Goal: Find specific page/section

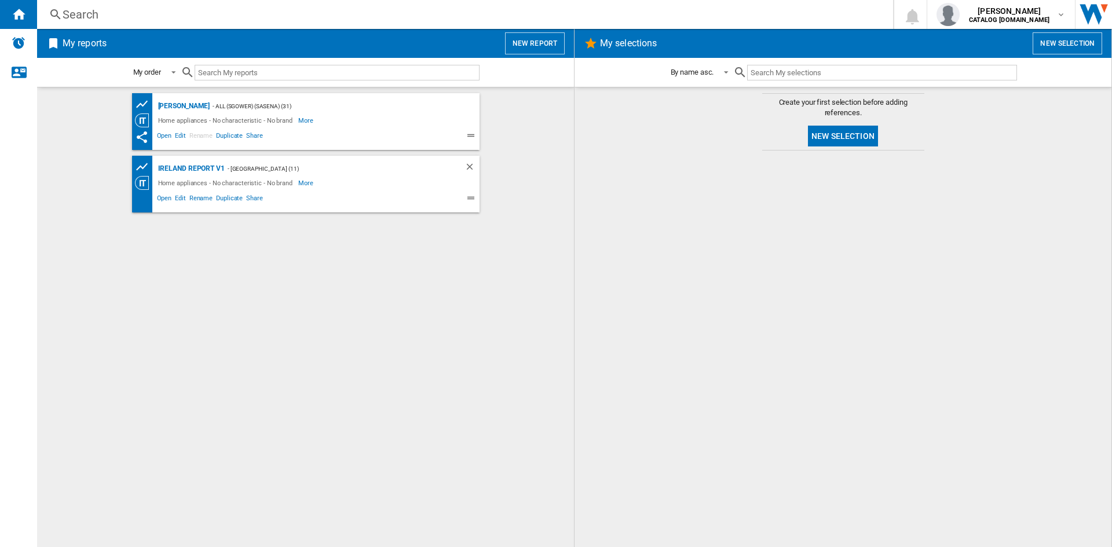
click at [74, 12] on div "Search" at bounding box center [463, 14] width 800 height 16
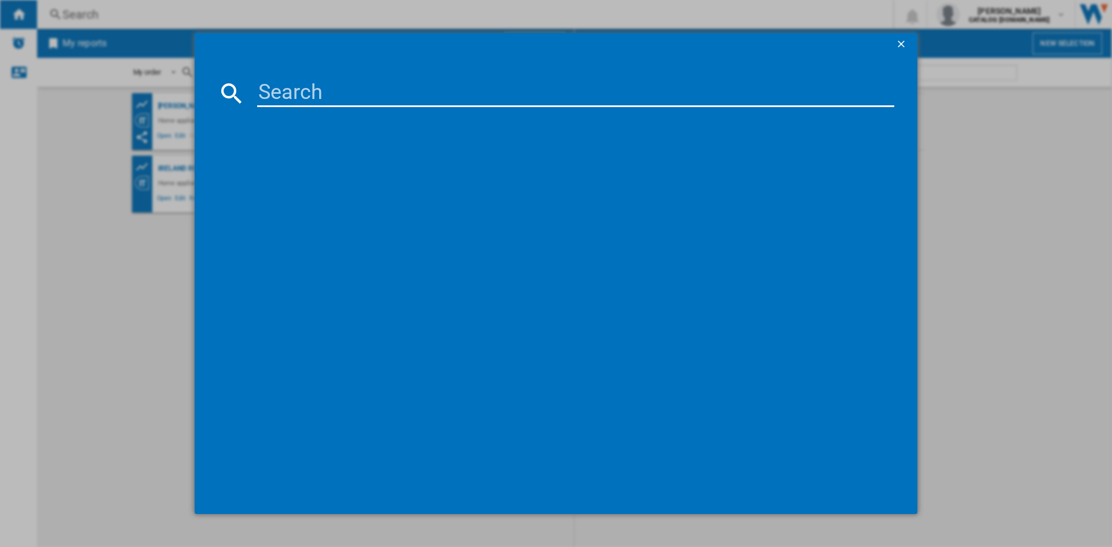
click at [298, 92] on input at bounding box center [575, 93] width 637 height 28
paste input "B5D59645UG"
type input "B5D59645UG"
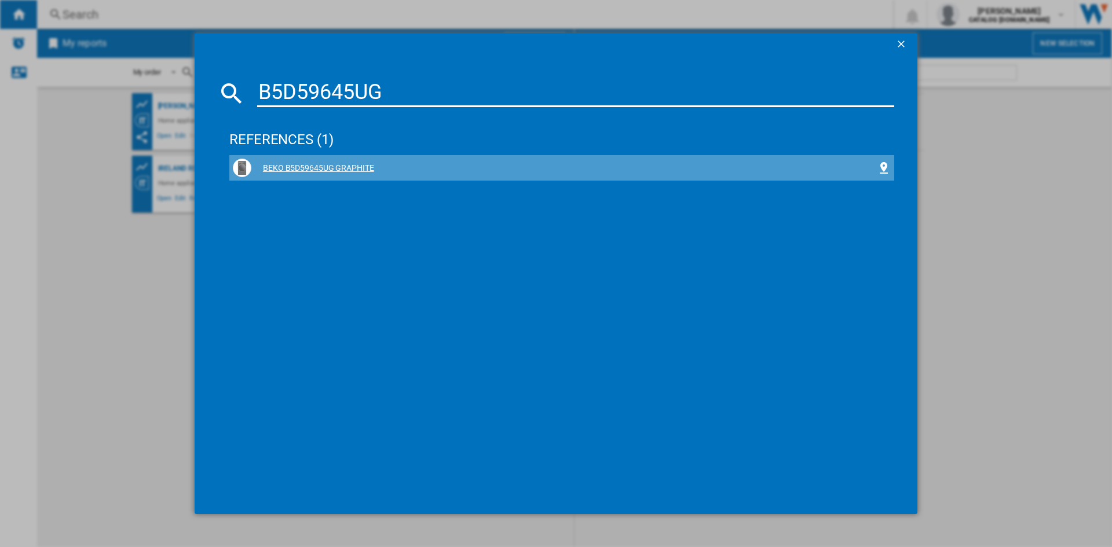
click at [312, 165] on div "BEKO B5D59645UG GRAPHITE" at bounding box center [564, 169] width 626 height 12
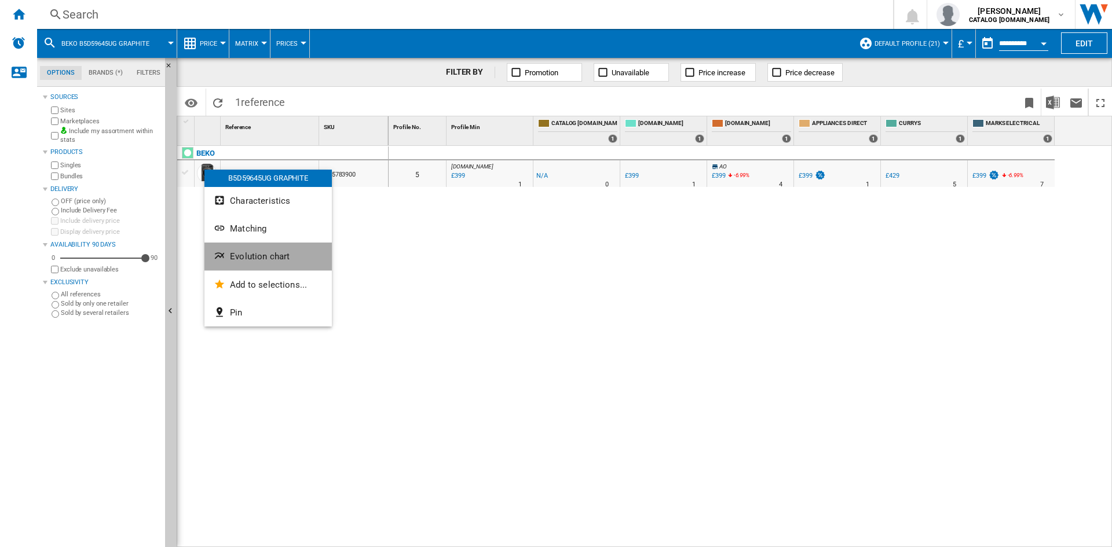
click at [262, 257] on span "Evolution chart" at bounding box center [260, 256] width 60 height 10
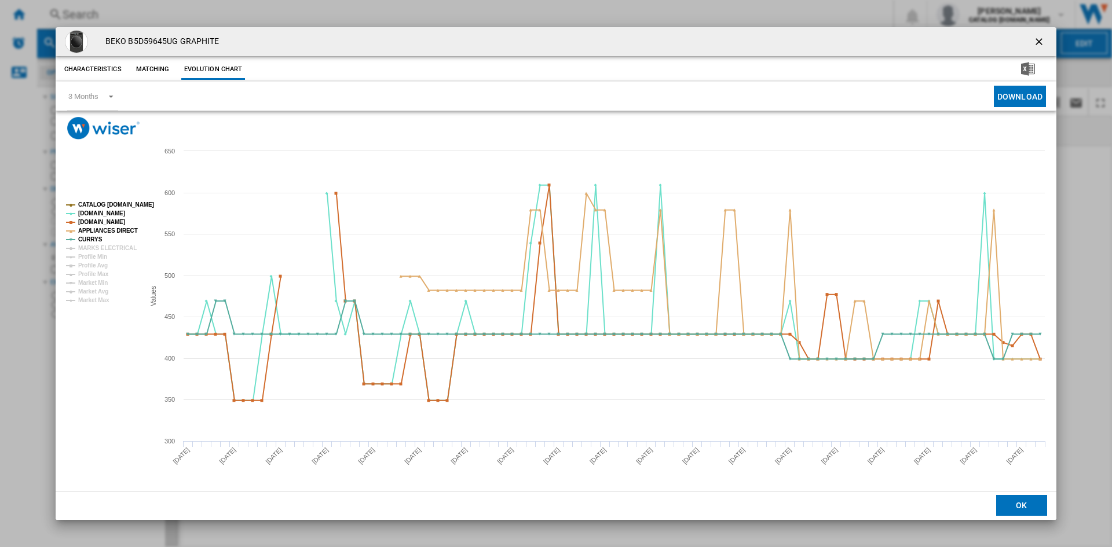
click at [1038, 41] on ng-md-icon "getI18NText('BUTTONS.CLOSE_DIALOG')" at bounding box center [1040, 43] width 14 height 14
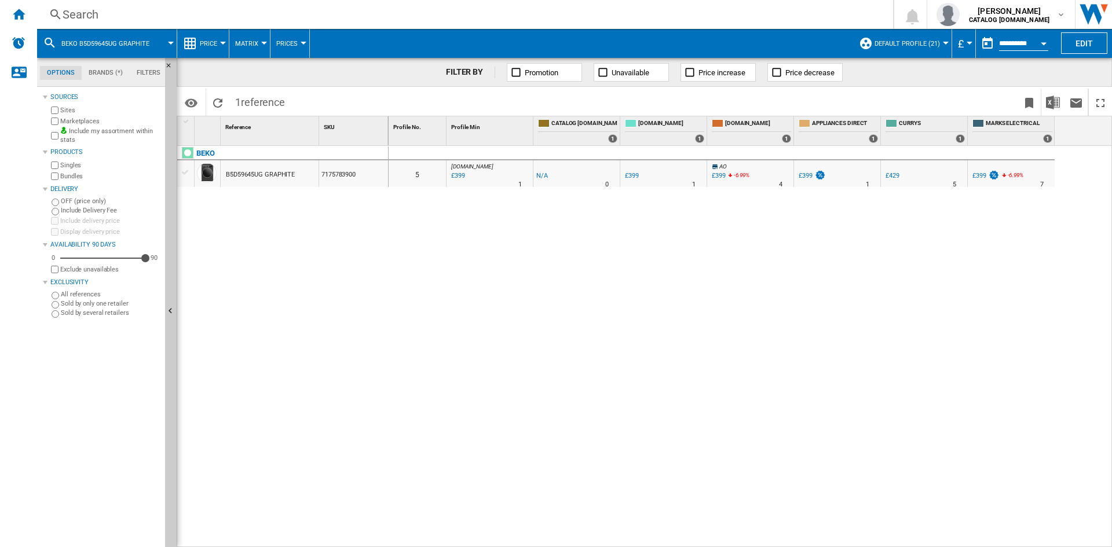
click at [73, 14] on div "Search" at bounding box center [463, 14] width 800 height 16
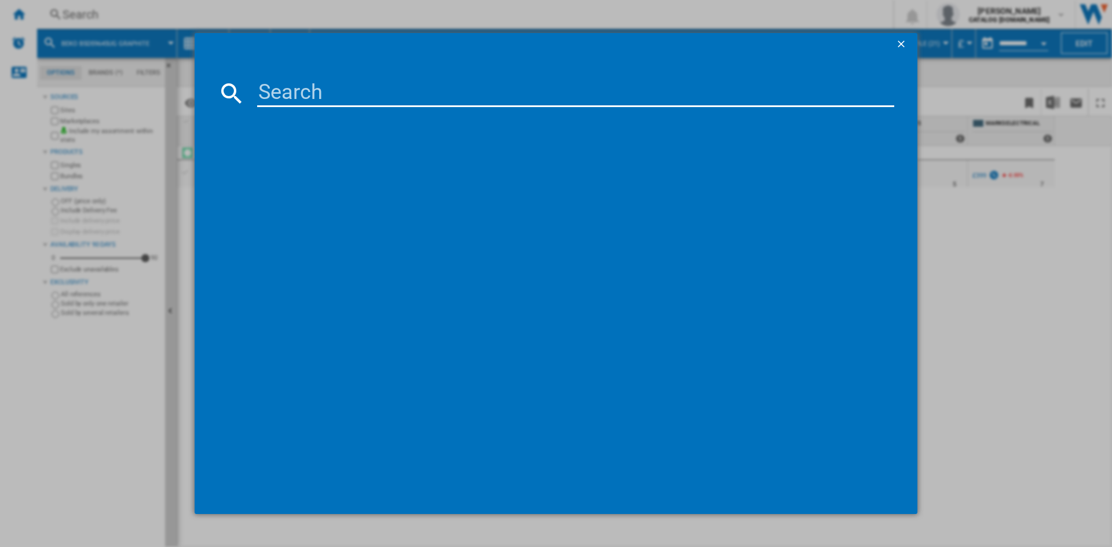
click at [280, 89] on input at bounding box center [575, 93] width 637 height 28
type input "B5D58544UG"
click at [303, 171] on div "BEKO B5D58544UG GRAPHITE" at bounding box center [564, 169] width 626 height 12
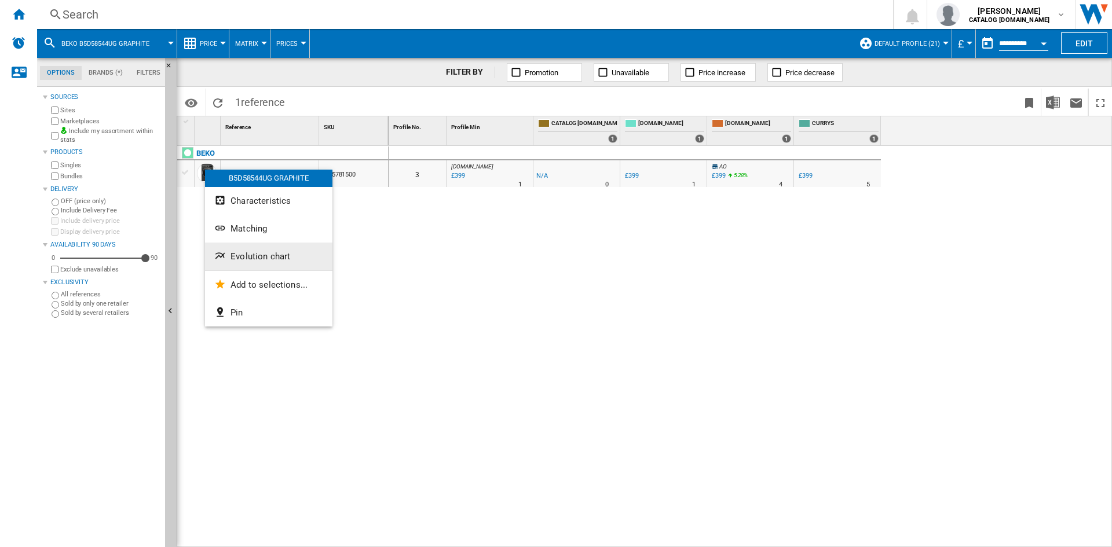
click at [253, 257] on span "Evolution chart" at bounding box center [261, 256] width 60 height 10
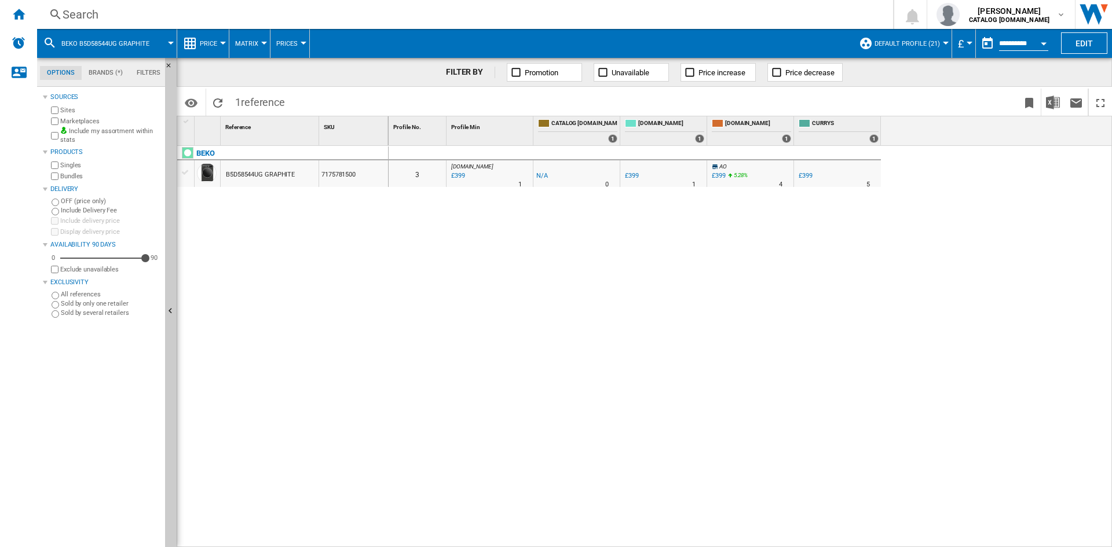
drag, startPoint x: 517, startPoint y: 304, endPoint x: 530, endPoint y: 295, distance: 15.4
click at [517, 303] on div "0 3 [DOMAIN_NAME] : AO -1.0 % £399 % N/A 1 [DOMAIN_NAME] : AO -1.0 % -£1 % N/A" at bounding box center [751, 347] width 724 height 402
